Goal: Task Accomplishment & Management: Use online tool/utility

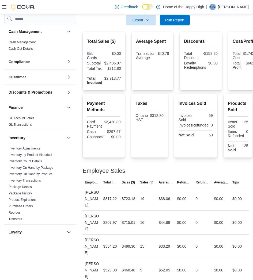
scroll to position [241, 0]
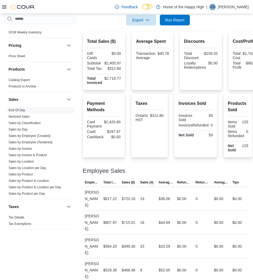
click at [178, 26] on div at bounding box center [166, 28] width 166 height 6
click at [177, 21] on span "Run Report" at bounding box center [174, 19] width 19 height 5
